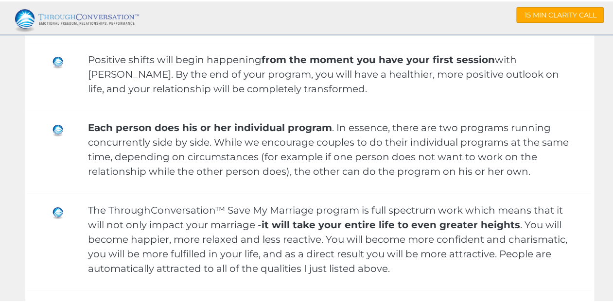
scroll to position [7612, 0]
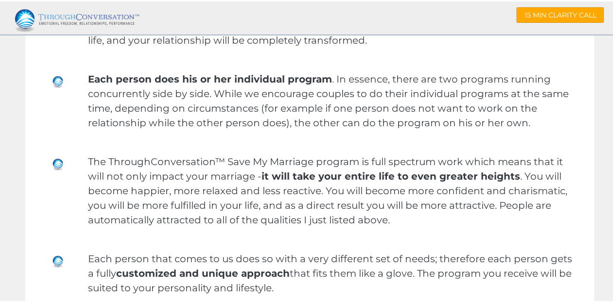
click at [402, 143] on div "​The ThroughConversation™ Save My Marriage program is full spectrum work which …" at bounding box center [309, 191] width 568 height 97
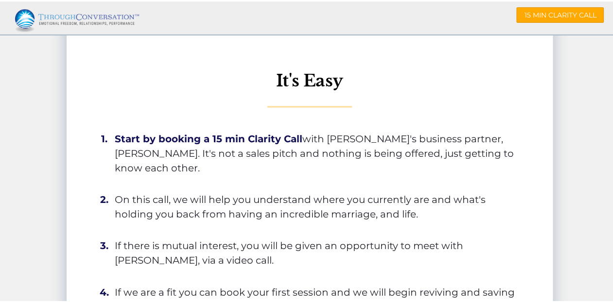
scroll to position [9839, 0]
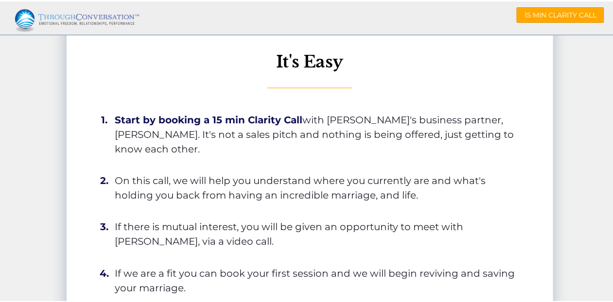
click at [333, 223] on span "​If there is mutual interest, you will be given an opportunity to meet with [PE…" at bounding box center [318, 232] width 406 height 29
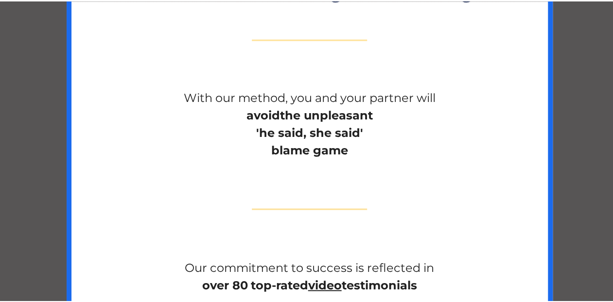
scroll to position [0, 0]
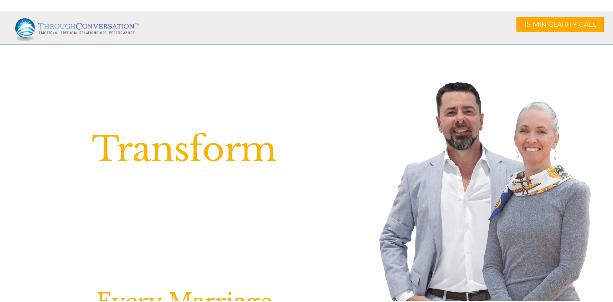
click at [75, 28] on img at bounding box center [80, 27] width 131 height 25
click at [524, 23] on span "15 MIN CLARITY CALL" at bounding box center [560, 22] width 72 height 9
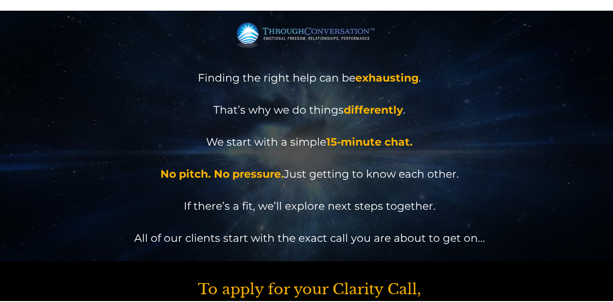
drag, startPoint x: 364, startPoint y: 295, endPoint x: 447, endPoint y: 250, distance: 93.9
click at [477, 85] on h2 "Finding the right help can be exhausting . That’s why we do things differently …" at bounding box center [310, 156] width 530 height 176
click at [109, 65] on div "Finding the right help can be exhausting . That’s why we do things differently …" at bounding box center [310, 147] width 530 height 193
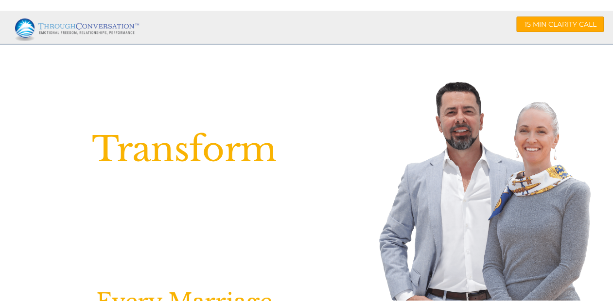
click at [369, 244] on div at bounding box center [484, 220] width 235 height 286
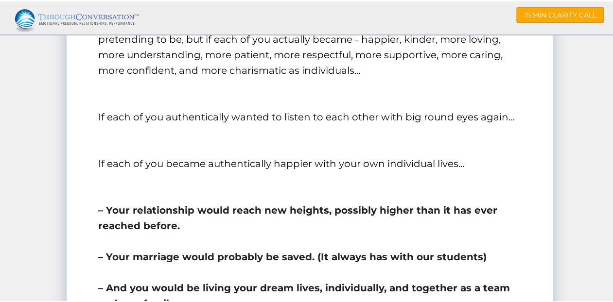
scroll to position [5384, 0]
